Goal: Information Seeking & Learning: Learn about a topic

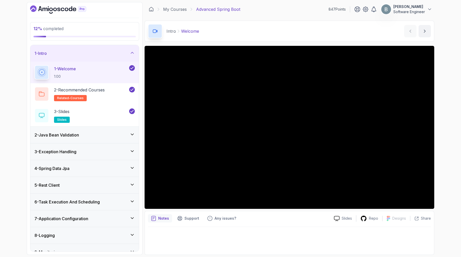
click at [130, 55] on icon at bounding box center [132, 52] width 5 height 5
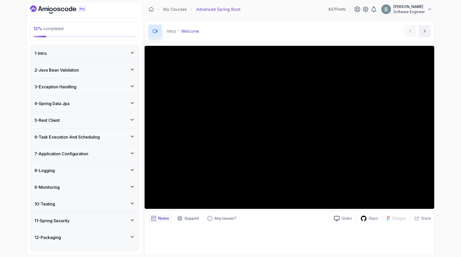
click at [129, 107] on div "4 - Spring Data Jpa" at bounding box center [84, 103] width 100 height 6
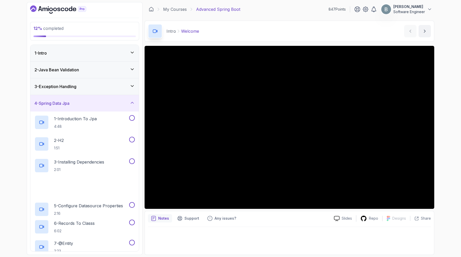
click at [129, 106] on div "4 - Spring Data Jpa" at bounding box center [84, 103] width 100 height 6
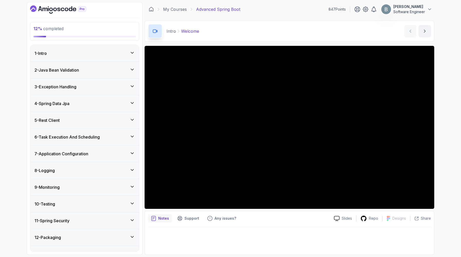
click at [128, 90] on div "3 - Exception Handling" at bounding box center [84, 87] width 100 height 6
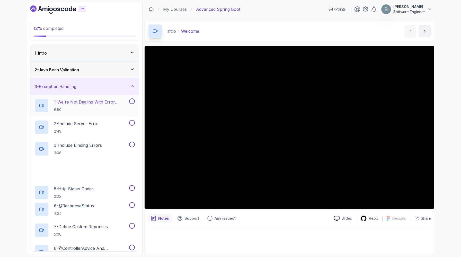
click at [117, 105] on p "1 - We're Not Dealing With Error Properply" at bounding box center [91, 102] width 74 height 6
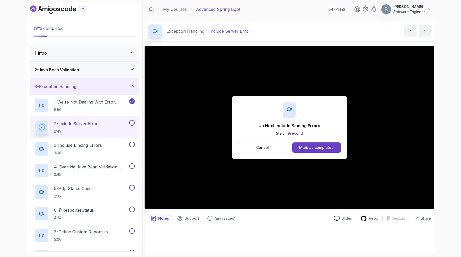
click at [256, 150] on p "Cancel" at bounding box center [262, 147] width 13 height 5
click at [320, 209] on div "Up Next: Include Binding Errors Start in 10 second Cancel Mark as completed" at bounding box center [290, 127] width 290 height 163
click at [330, 150] on div "Mark as completed" at bounding box center [316, 147] width 34 height 5
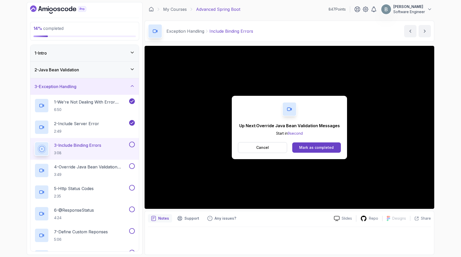
click at [330, 150] on div "Mark as completed" at bounding box center [316, 147] width 34 height 5
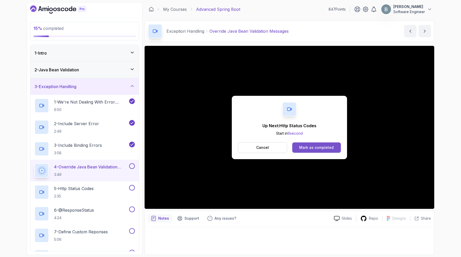
click at [334, 150] on div "Mark as completed" at bounding box center [316, 147] width 34 height 5
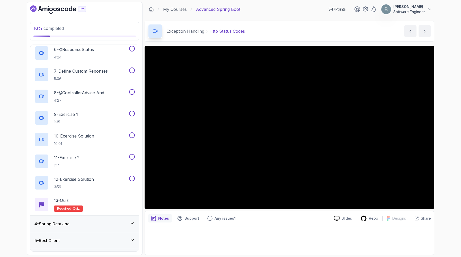
scroll to position [161, 0]
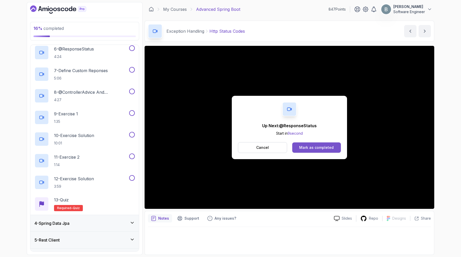
click at [327, 150] on div "Mark as completed" at bounding box center [316, 147] width 34 height 5
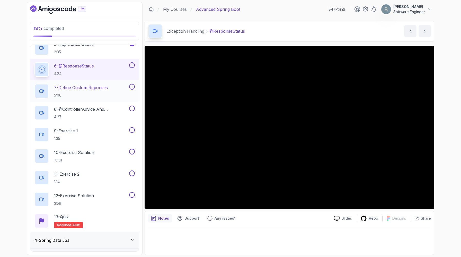
scroll to position [143, 0]
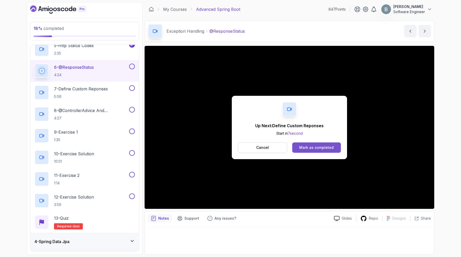
click at [329, 150] on div "Mark as completed" at bounding box center [316, 147] width 34 height 5
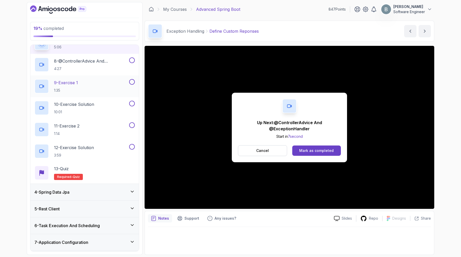
scroll to position [184, 0]
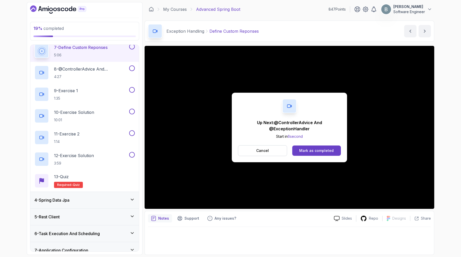
click at [92, 36] on p "4:24" at bounding box center [74, 33] width 40 height 5
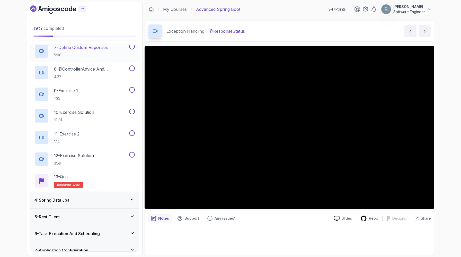
click at [108, 50] on p "7 - Define Custom Reponses" at bounding box center [81, 47] width 54 height 6
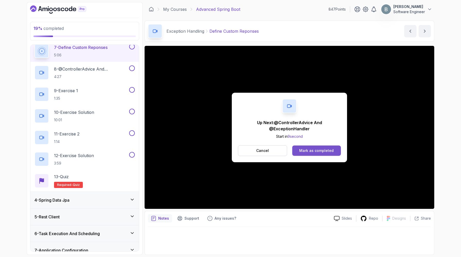
click at [334, 153] on div "Mark as completed" at bounding box center [316, 150] width 34 height 5
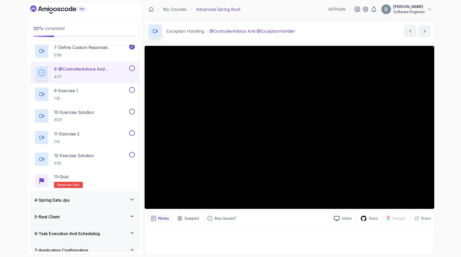
scroll to position [10, 0]
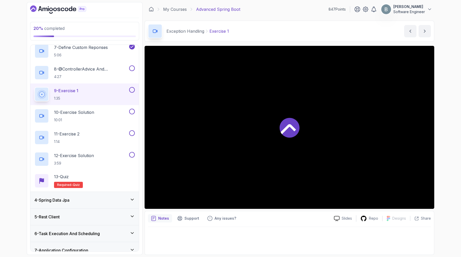
click at [308, 161] on div at bounding box center [290, 127] width 290 height 163
click at [361, 222] on icon at bounding box center [364, 218] width 6 height 6
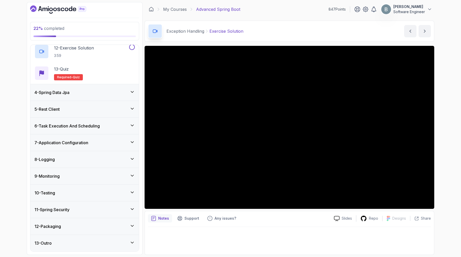
scroll to position [300, 0]
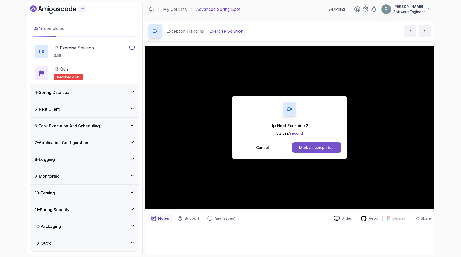
click at [329, 150] on div "Mark as completed" at bounding box center [316, 147] width 34 height 5
click at [309, 150] on div "Mark as completed" at bounding box center [316, 147] width 34 height 5
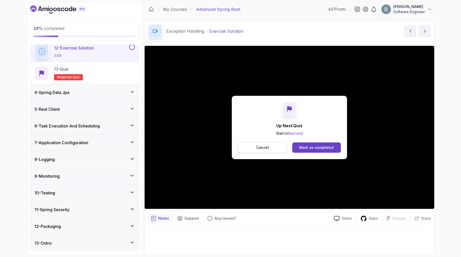
click at [265, 153] on button "Cancel" at bounding box center [262, 147] width 49 height 11
click at [330, 150] on div "Mark as completed" at bounding box center [316, 147] width 34 height 5
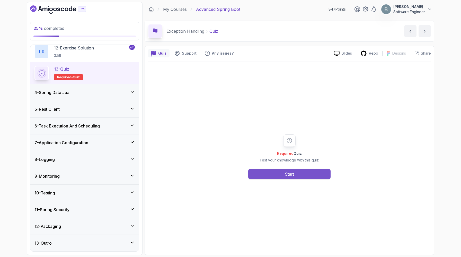
click at [256, 179] on button "Start" at bounding box center [289, 174] width 82 height 10
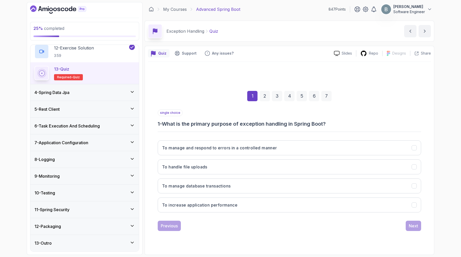
scroll to position [40, 0]
click at [197, 145] on h3 "To manage and respond to errors in a controlled manner" at bounding box center [219, 148] width 115 height 6
click at [416, 229] on div "Next" at bounding box center [413, 226] width 9 height 6
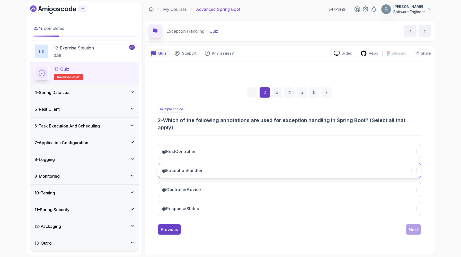
click at [346, 167] on button "@ExceptionHandler" at bounding box center [290, 170] width 264 height 15
click at [342, 183] on button "@ControllerAdvice" at bounding box center [290, 189] width 264 height 15
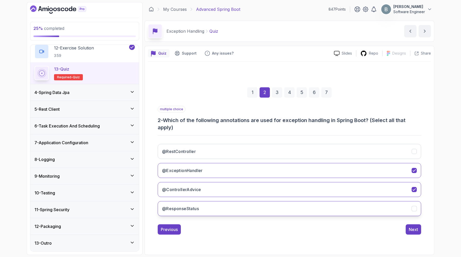
click at [413, 216] on button "@ResponseStatus" at bounding box center [290, 208] width 264 height 15
click at [418, 232] on div "Next" at bounding box center [413, 229] width 9 height 6
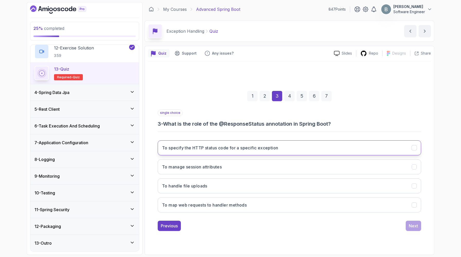
click at [248, 145] on h3 "To specify the HTTP status code for a specific exception" at bounding box center [220, 148] width 116 height 6
click at [414, 229] on div "Next" at bounding box center [413, 226] width 9 height 6
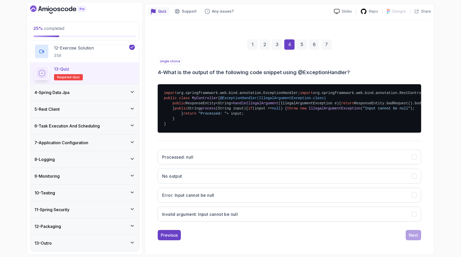
scroll to position [94, 0]
click at [276, 105] on span "handleIllegalArgument" at bounding box center [255, 103] width 45 height 4
click at [269, 105] on span "handleIllegalArgument" at bounding box center [255, 103] width 45 height 4
click at [268, 133] on pre "import org.springframework.web.bind.annotation.ExceptionHandler; import org.spr…" at bounding box center [290, 108] width 264 height 48
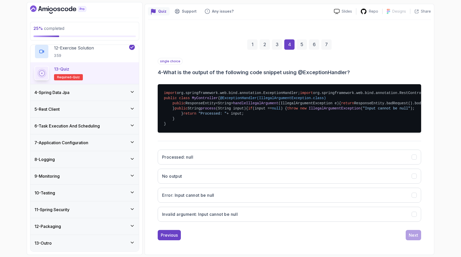
click at [268, 133] on pre "import org.springframework.web.bind.annotation.ExceptionHandler; import org.spr…" at bounding box center [290, 108] width 264 height 48
click at [267, 132] on pre "import org.springframework.web.bind.annotation.ExceptionHandler; import org.spr…" at bounding box center [290, 108] width 264 height 48
click at [265, 132] on pre "import org.springframework.web.bind.annotation.ExceptionHandler; import org.spr…" at bounding box center [290, 108] width 264 height 48
click at [270, 131] on pre "import org.springframework.web.bind.annotation.ExceptionHandler; import org.spr…" at bounding box center [290, 108] width 264 height 48
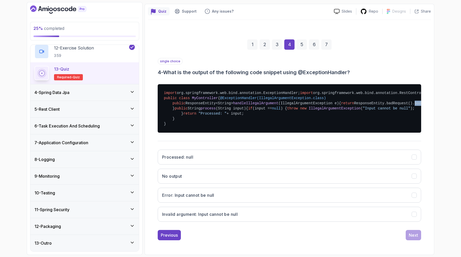
drag, startPoint x: 275, startPoint y: 132, endPoint x: 330, endPoint y: 131, distance: 54.6
click at [330, 131] on pre "import org.springframework.web.bind.annotation.ExceptionHandler; import org.spr…" at bounding box center [290, 108] width 264 height 48
click at [426, 105] on span ""Invalid argument: "" at bounding box center [447, 103] width 43 height 4
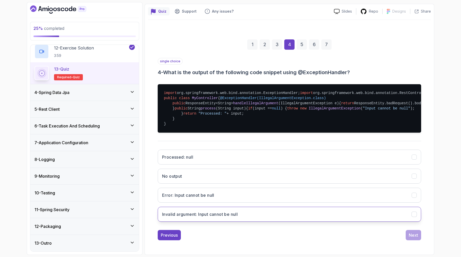
click at [259, 207] on button "Invalid argument: Input cannot be null" at bounding box center [290, 214] width 264 height 15
click at [408, 230] on button "Next" at bounding box center [413, 235] width 15 height 10
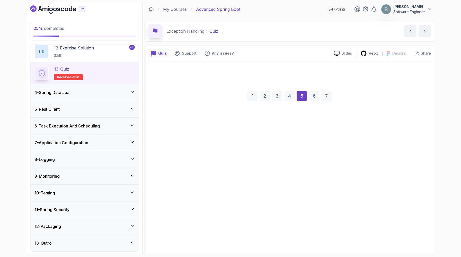
scroll to position [40, 0]
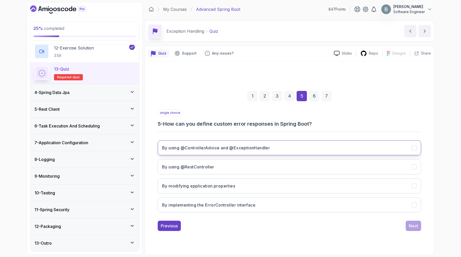
click at [270, 145] on h3 "By using @ControllerAdvice and @ExceptionHandler" at bounding box center [216, 148] width 108 height 6
click at [417, 227] on div "Next" at bounding box center [413, 226] width 9 height 6
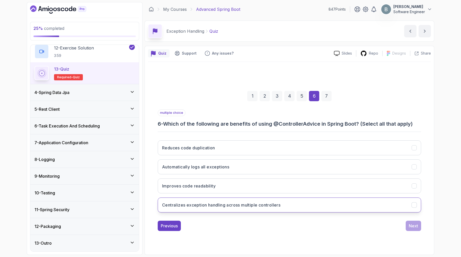
click at [242, 208] on h3 "Centralizes exception handling across multiple controllers" at bounding box center [221, 205] width 118 height 6
click at [413, 229] on div "Next" at bounding box center [413, 226] width 9 height 6
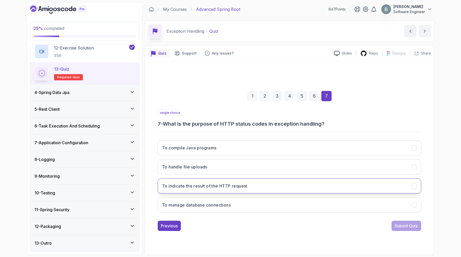
click at [248, 183] on h3 "To indicate the result of the HTTP request" at bounding box center [204, 186] width 85 height 6
click at [392, 224] on button "Submit Quiz" at bounding box center [407, 226] width 30 height 10
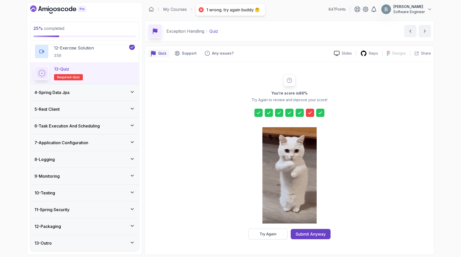
click at [313, 110] on icon at bounding box center [310, 112] width 5 height 5
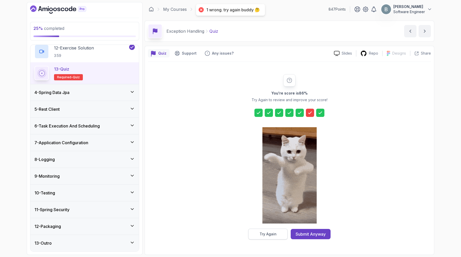
click at [278, 233] on button "Try Again" at bounding box center [267, 234] width 39 height 11
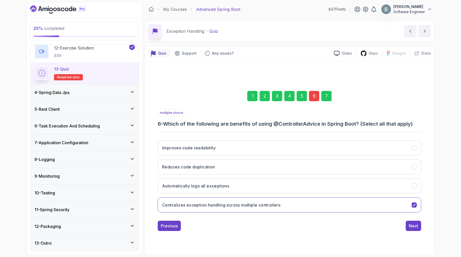
click at [319, 91] on div "6" at bounding box center [314, 96] width 10 height 10
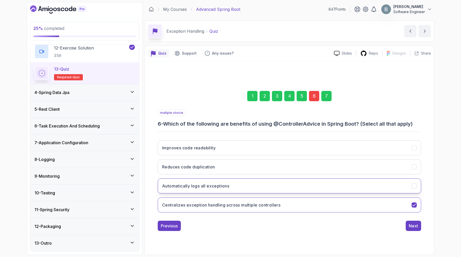
click at [323, 193] on button "Automatically logs all exceptions" at bounding box center [290, 185] width 264 height 15
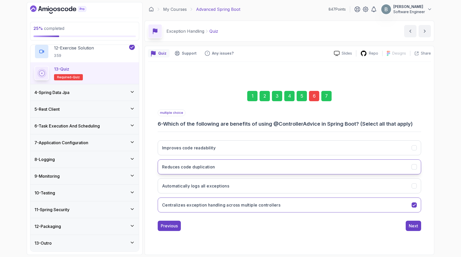
click at [317, 174] on button "Reduces code duplication" at bounding box center [290, 166] width 264 height 15
click at [314, 155] on button "Improves code readability" at bounding box center [290, 147] width 264 height 15
click at [413, 229] on div "Next" at bounding box center [413, 226] width 9 height 6
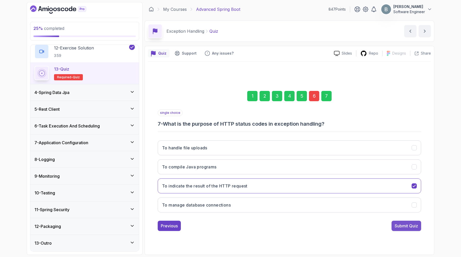
click at [409, 229] on div "Submit Quiz" at bounding box center [406, 226] width 23 height 6
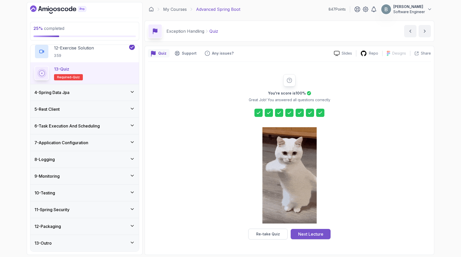
click at [323, 235] on div "Next Lecture" at bounding box center [310, 234] width 25 height 6
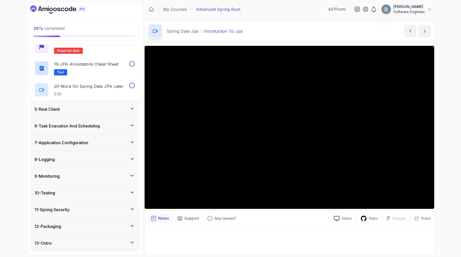
scroll to position [615, 0]
click at [93, 106] on div "5 - Rest Client" at bounding box center [84, 109] width 100 height 6
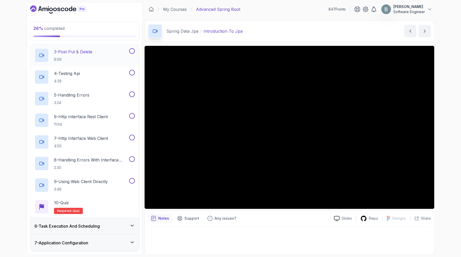
scroll to position [86, 0]
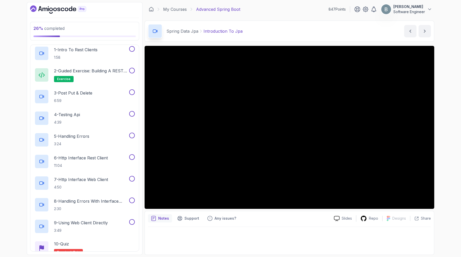
click at [82, 42] on div "5 - Rest Client" at bounding box center [84, 34] width 109 height 16
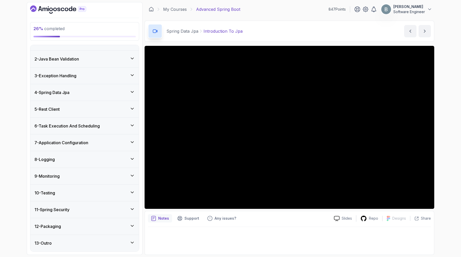
click at [83, 101] on div "5 - Rest Client" at bounding box center [84, 109] width 109 height 16
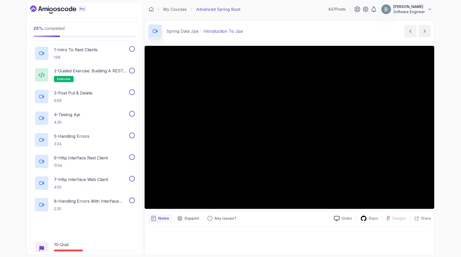
click at [86, 37] on div "5 - Rest Client" at bounding box center [84, 34] width 100 height 6
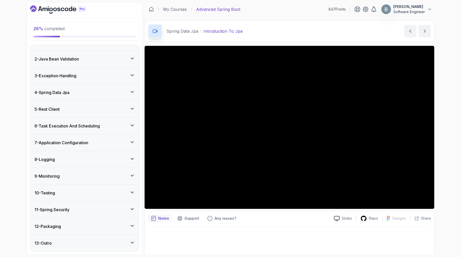
scroll to position [75, 0]
click at [84, 123] on h3 "6 - Task Execution And Scheduling" at bounding box center [66, 126] width 65 height 6
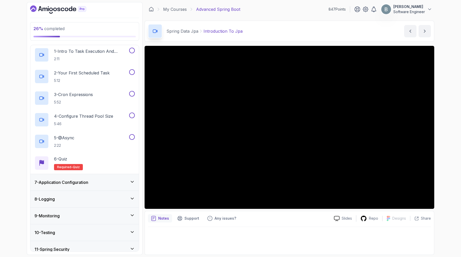
scroll to position [106, 0]
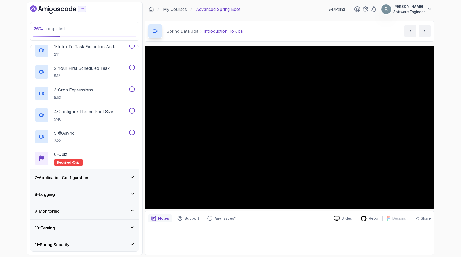
click at [94, 34] on h3 "6 - Task Execution And Scheduling" at bounding box center [66, 31] width 65 height 6
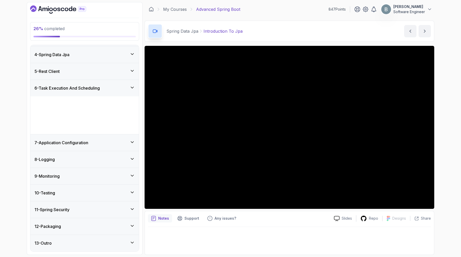
scroll to position [75, 0]
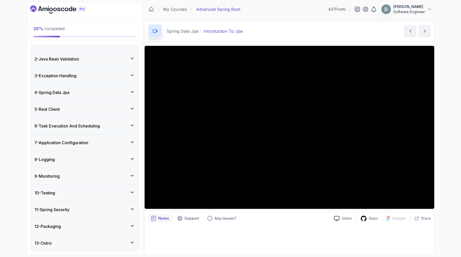
click at [87, 134] on div "7 - Application Configuration" at bounding box center [84, 142] width 109 height 16
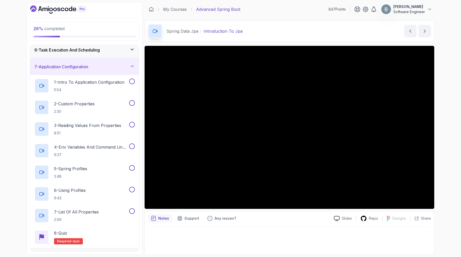
click at [83, 70] on h3 "7 - Application Configuration" at bounding box center [61, 67] width 54 height 6
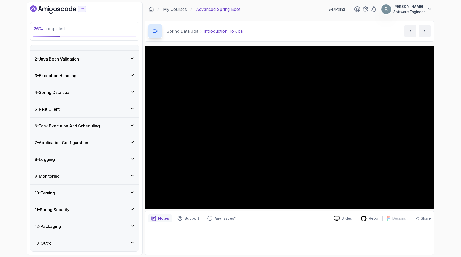
click at [86, 151] on div "8 - Logging" at bounding box center [84, 159] width 109 height 16
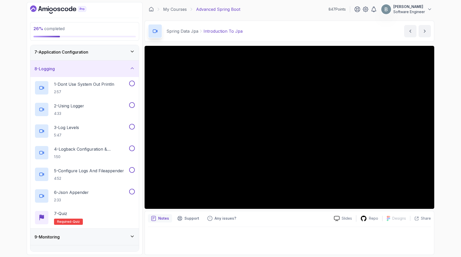
click at [86, 72] on div "8 - Logging" at bounding box center [84, 69] width 100 height 6
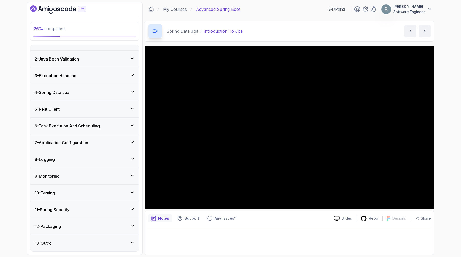
click at [83, 168] on div "9 - Monitoring" at bounding box center [84, 176] width 109 height 16
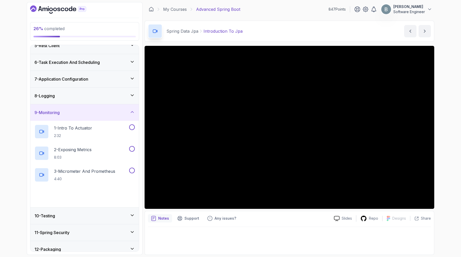
click at [83, 121] on div "9 - Monitoring" at bounding box center [84, 112] width 109 height 16
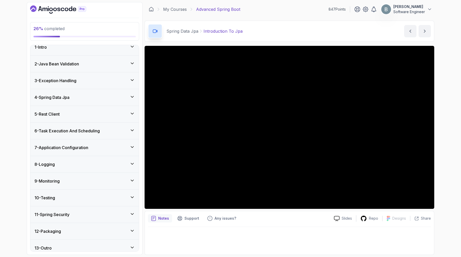
scroll to position [0, 0]
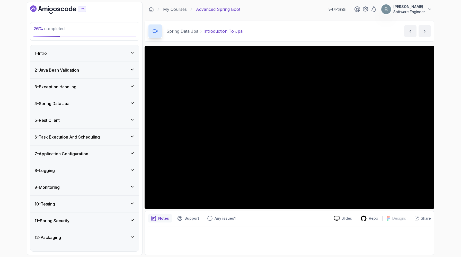
click at [93, 112] on div "4 - Spring Data Jpa" at bounding box center [84, 103] width 109 height 16
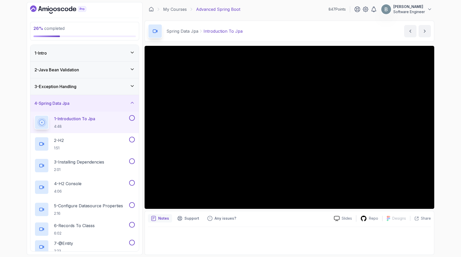
click at [93, 106] on div "4 - Spring Data Jpa" at bounding box center [84, 103] width 100 height 6
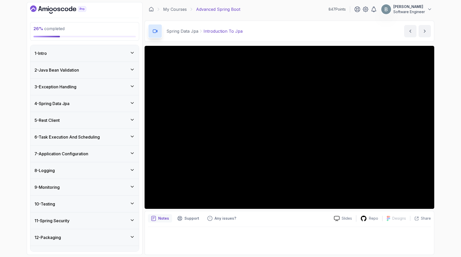
scroll to position [75, 0]
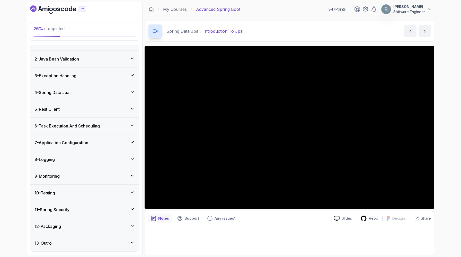
click at [80, 225] on div "12 - Packaging" at bounding box center [84, 226] width 109 height 16
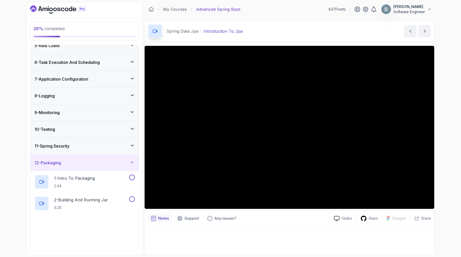
click at [81, 166] on div "12 - Packaging" at bounding box center [84, 163] width 100 height 6
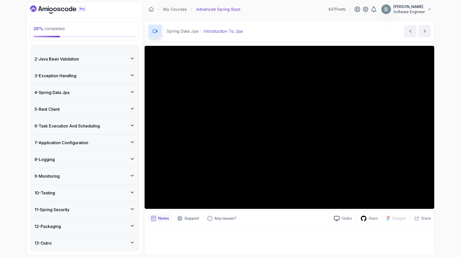
click at [85, 206] on div "11 - Spring Security" at bounding box center [84, 209] width 100 height 6
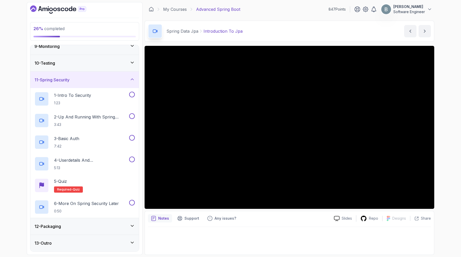
scroll to position [176, 0]
click at [97, 83] on div "11 - Spring Security" at bounding box center [84, 80] width 100 height 6
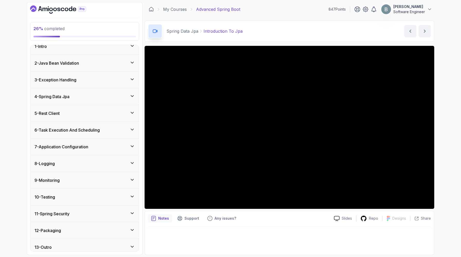
scroll to position [5, 0]
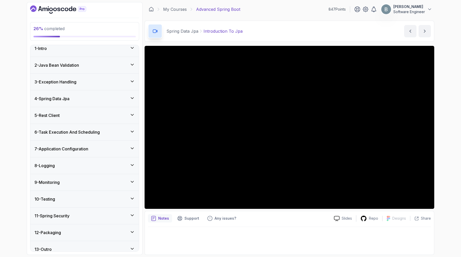
click at [95, 124] on div "5 - Rest Client" at bounding box center [84, 115] width 109 height 16
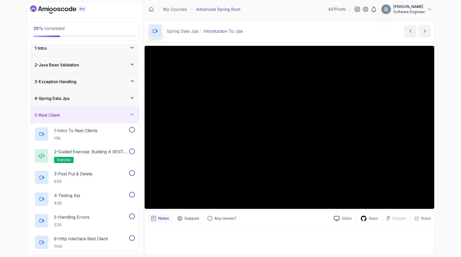
click at [95, 118] on div "5 - Rest Client" at bounding box center [84, 115] width 100 height 6
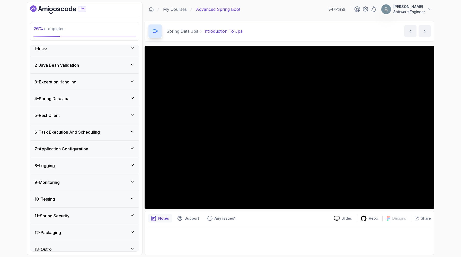
click at [101, 107] on div "4 - Spring Data Jpa" at bounding box center [84, 98] width 109 height 16
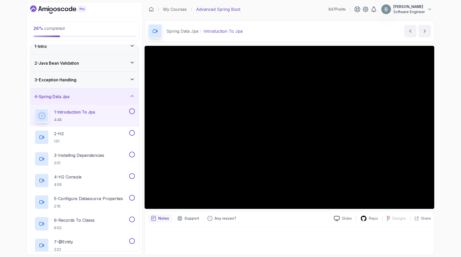
scroll to position [0, 0]
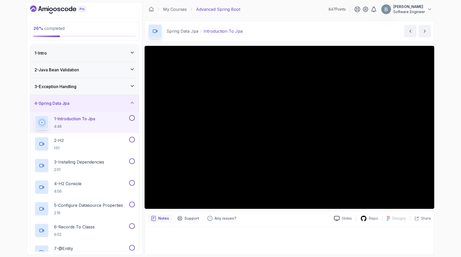
click at [112, 90] on div "3 - Exception Handling" at bounding box center [84, 86] width 100 height 6
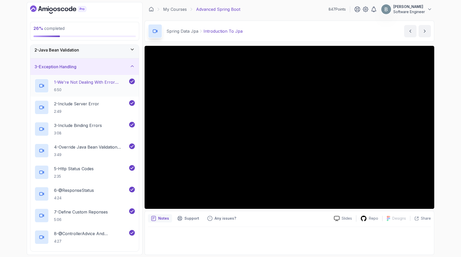
scroll to position [14, 0]
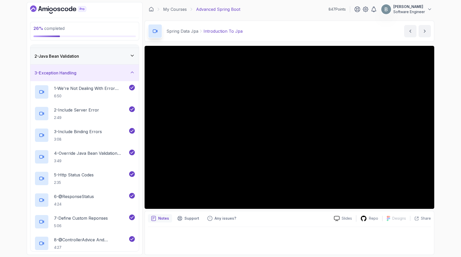
click at [121, 76] on div "3 - Exception Handling" at bounding box center [84, 73] width 100 height 6
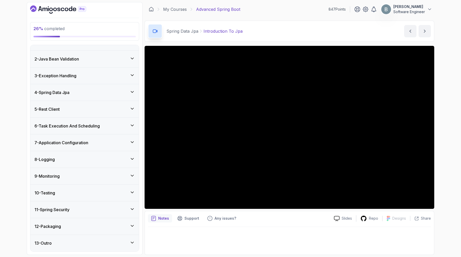
click at [113, 101] on div "4 - Spring Data Jpa" at bounding box center [84, 92] width 109 height 16
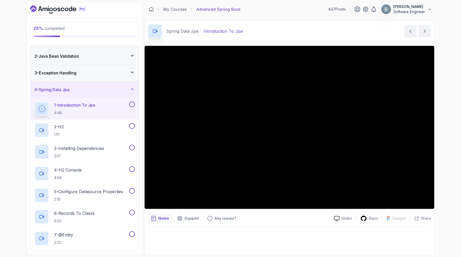
click at [95, 108] on p "1 - Introduction To Jpa" at bounding box center [74, 105] width 41 height 6
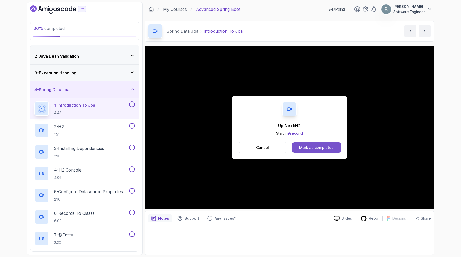
click at [312, 153] on button "Mark as completed" at bounding box center [316, 147] width 49 height 10
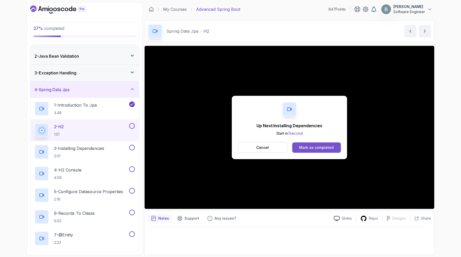
click at [312, 153] on button "Mark as completed" at bounding box center [316, 147] width 49 height 10
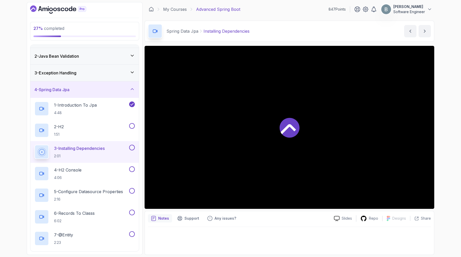
click at [312, 158] on div at bounding box center [290, 127] width 290 height 163
click at [244, 42] on div "Spring Data Jpa Installing Dependencies Installing Dependencies by [PERSON_NAME]" at bounding box center [290, 31] width 290 height 21
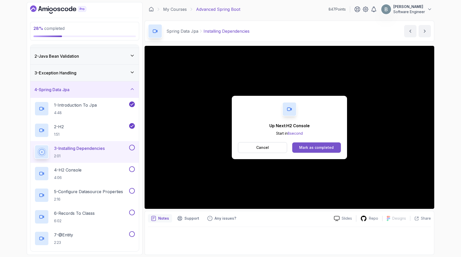
click at [341, 153] on button "Mark as completed" at bounding box center [316, 147] width 49 height 10
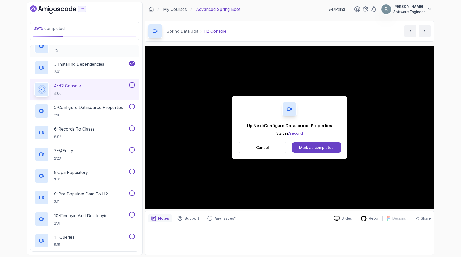
scroll to position [115, 0]
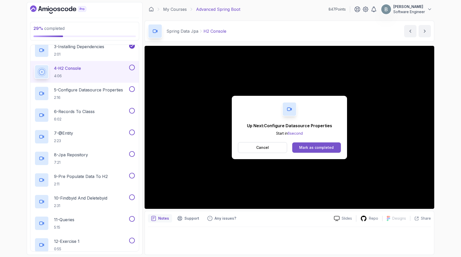
click at [319, 150] on div "Mark as completed" at bounding box center [316, 147] width 34 height 5
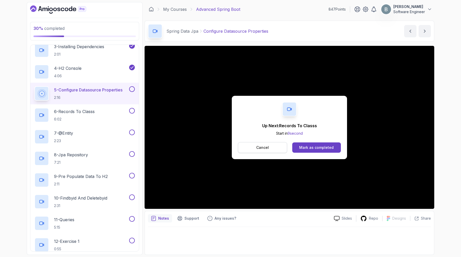
click at [248, 153] on button "Cancel" at bounding box center [262, 147] width 49 height 11
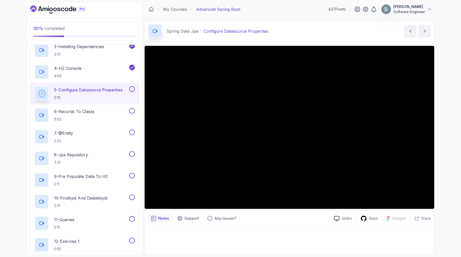
click at [133, 92] on button at bounding box center [132, 89] width 6 height 6
